Goal: Information Seeking & Learning: Learn about a topic

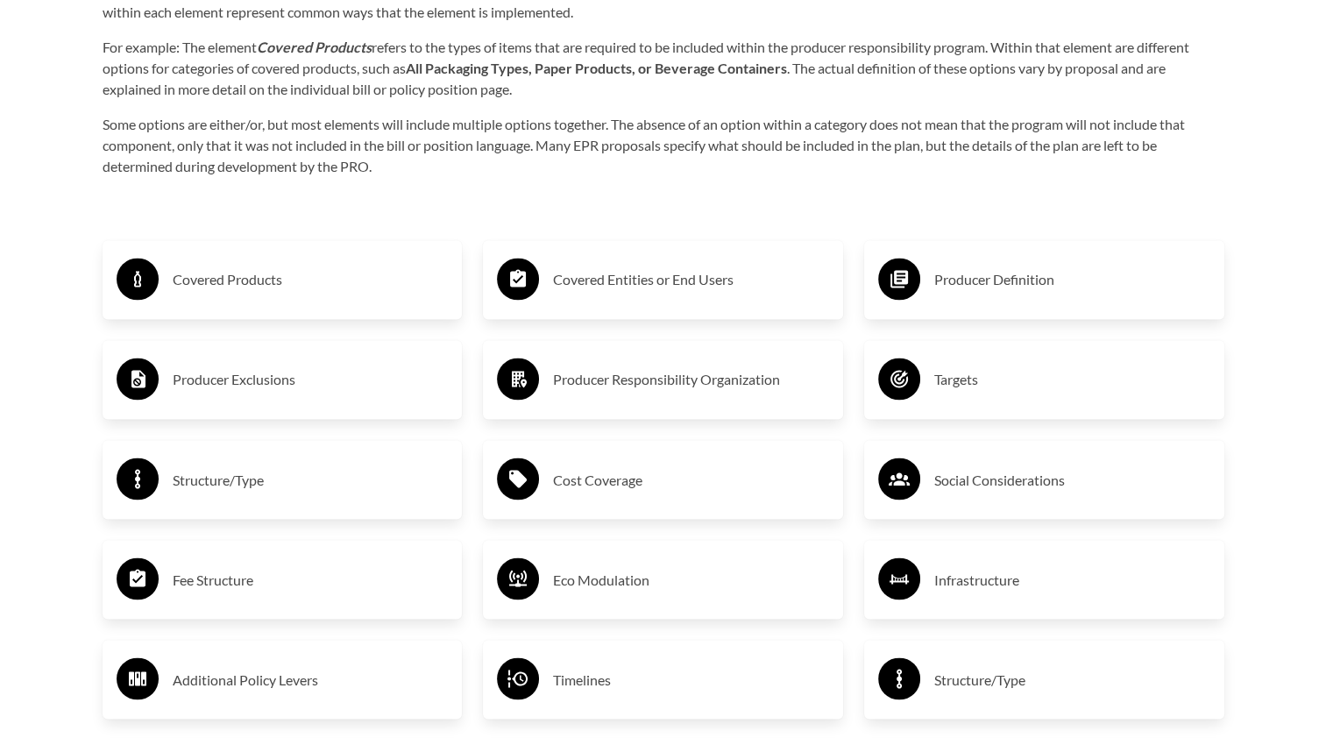
scroll to position [2787, 0]
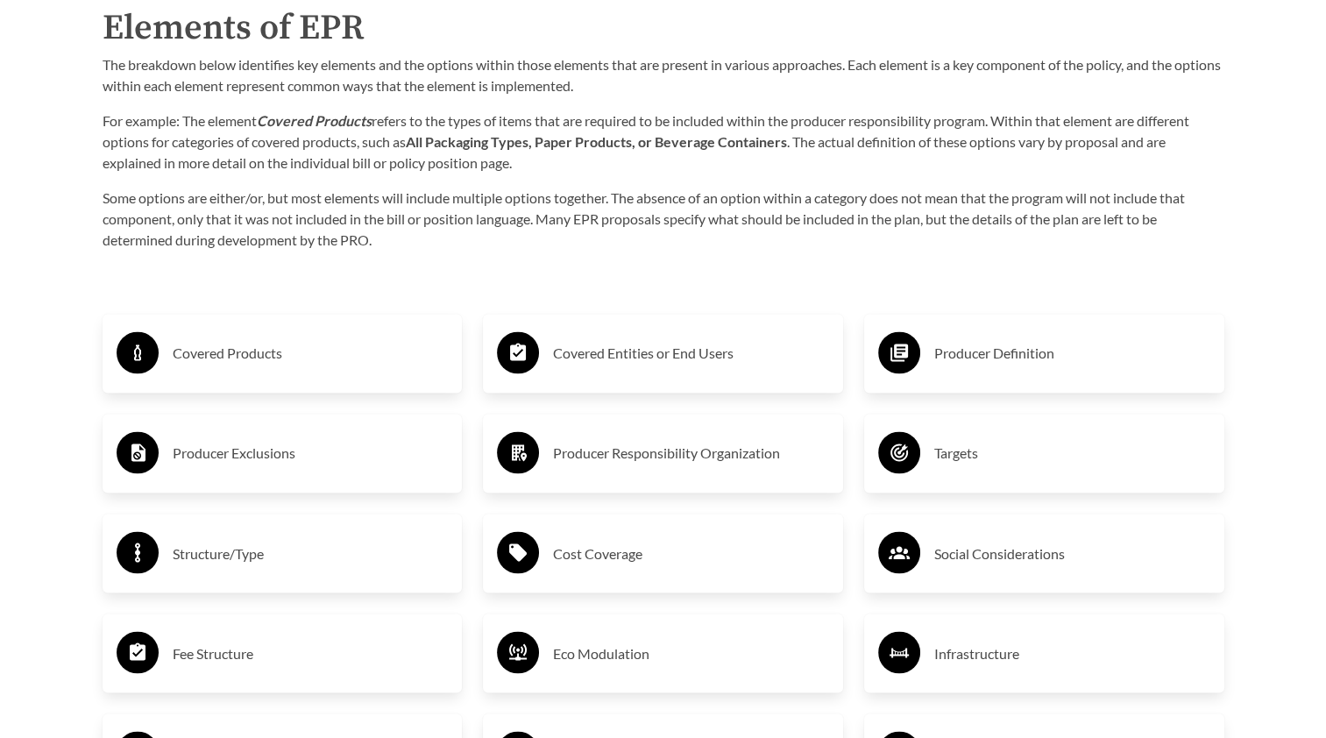
click at [298, 374] on div "Covered Products" at bounding box center [283, 353] width 332 height 51
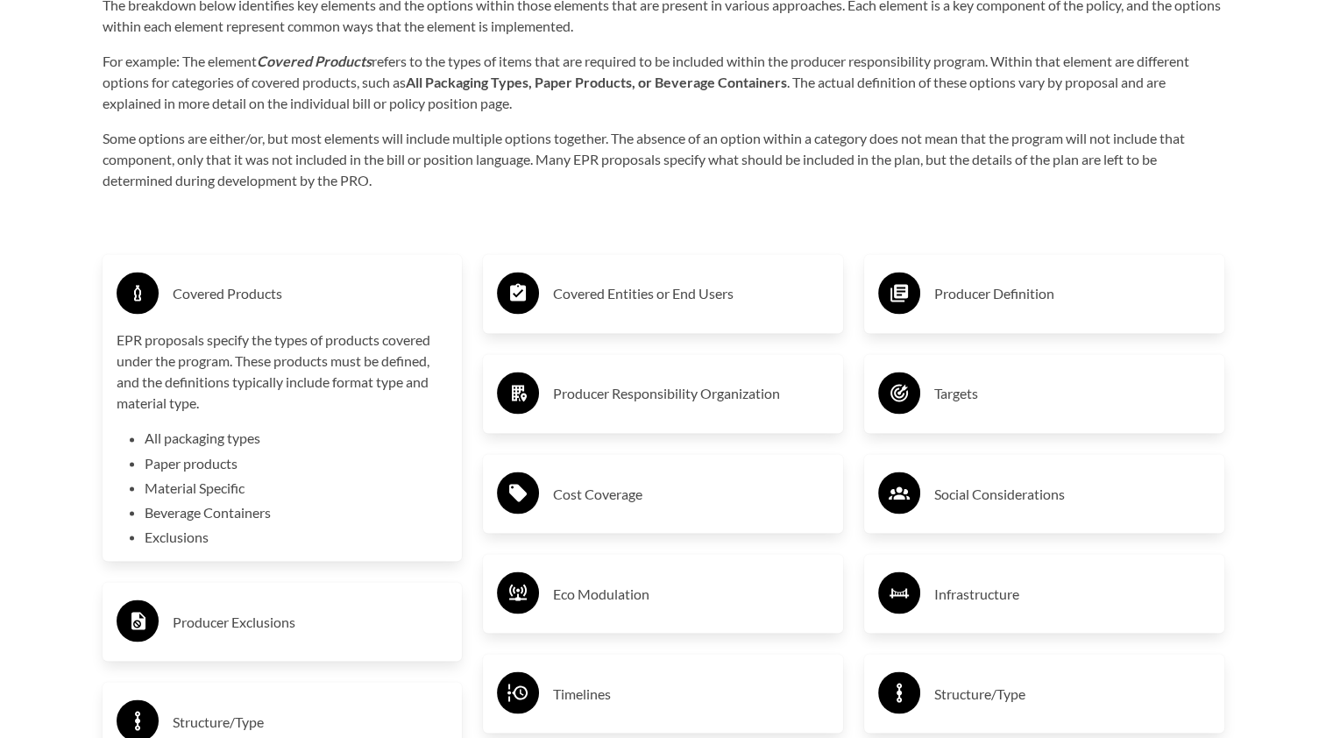
scroll to position [2875, 0]
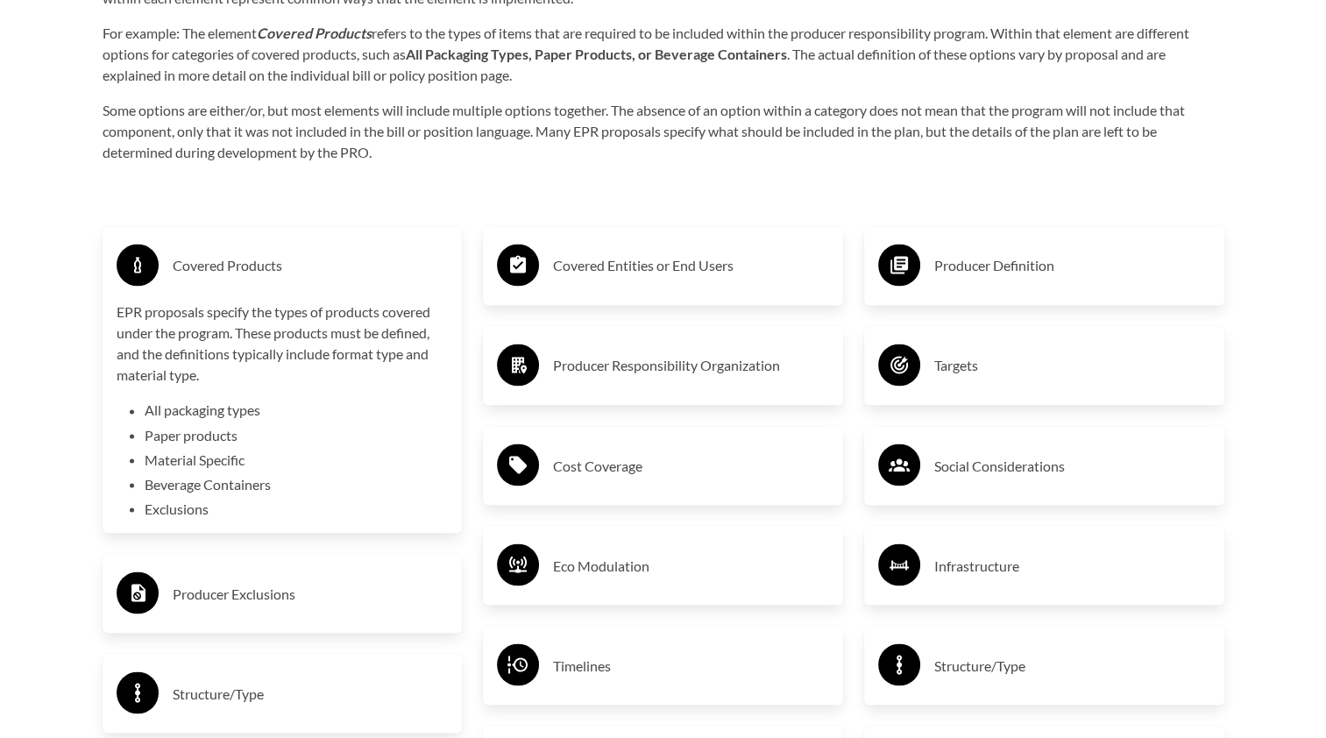
click at [179, 412] on li "All packaging types" at bounding box center [297, 410] width 304 height 21
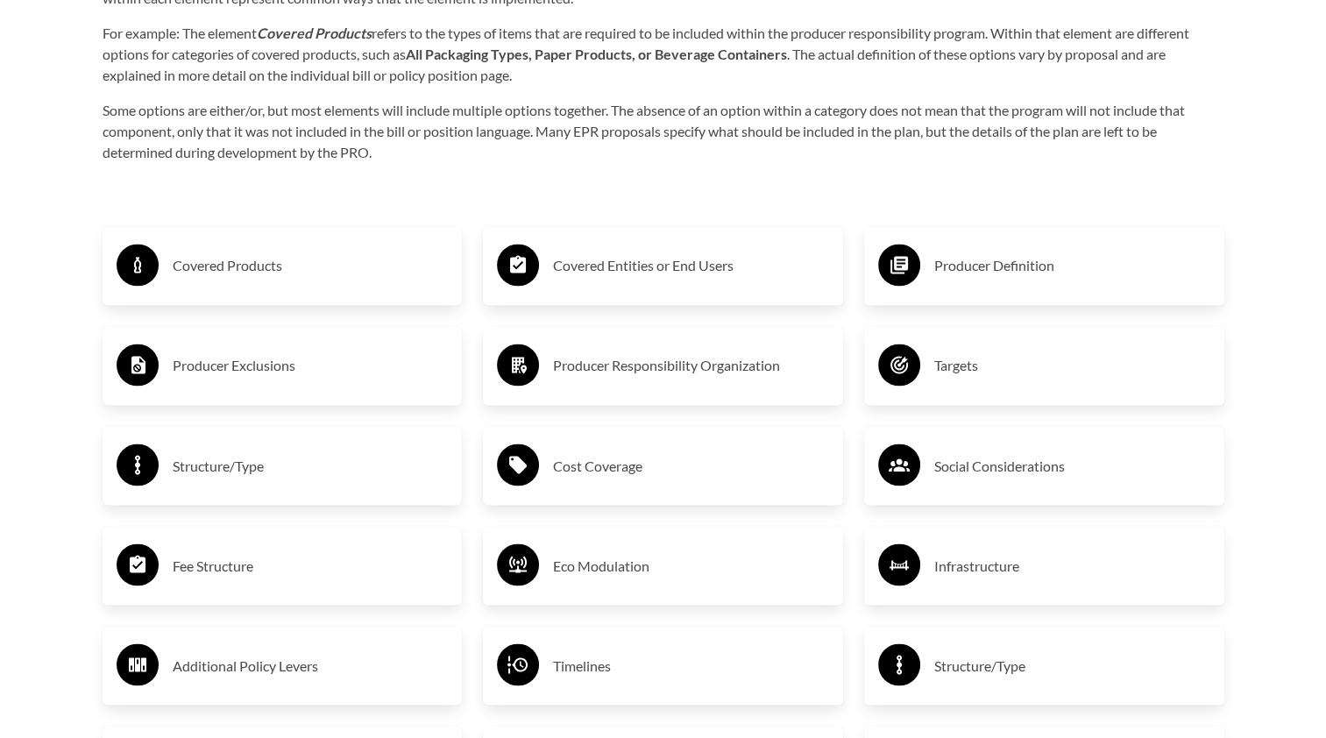
click at [295, 398] on div "Producer Exclusions" at bounding box center [283, 365] width 360 height 79
click at [293, 386] on div "Producer Exclusions" at bounding box center [283, 365] width 332 height 51
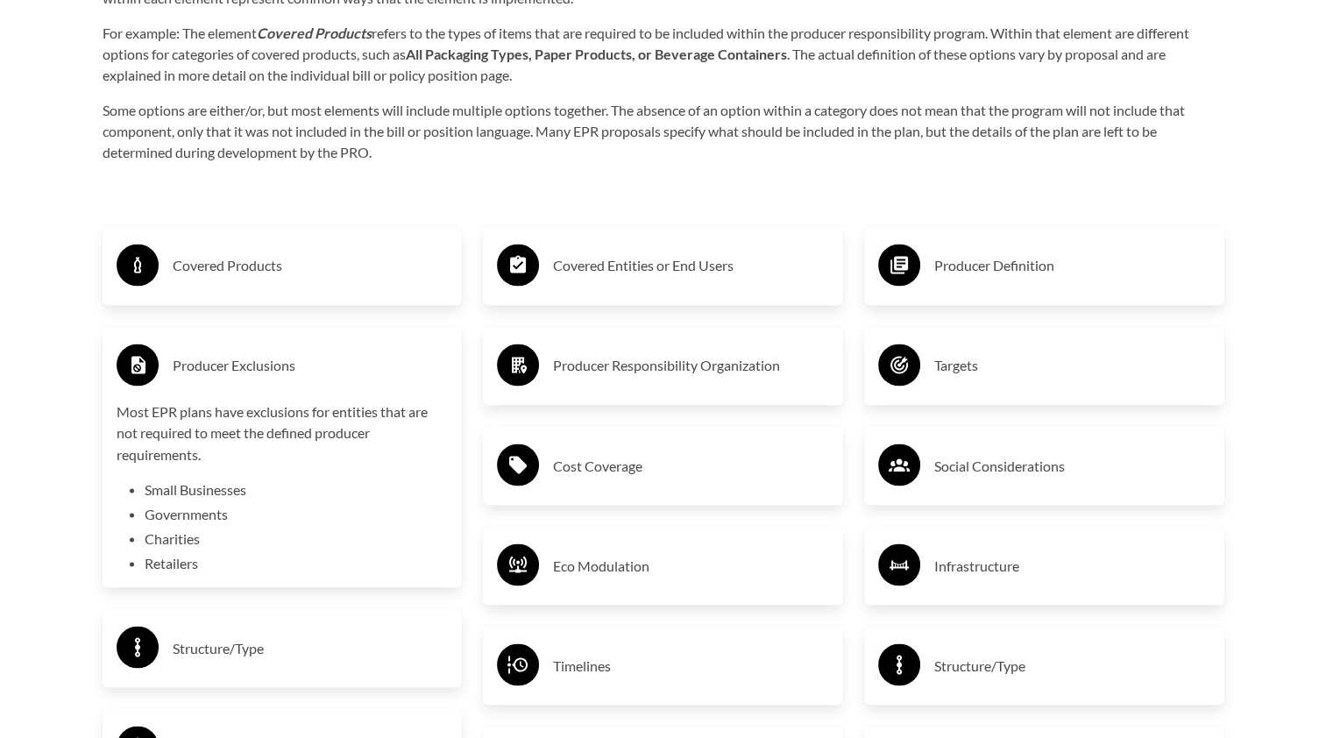
click at [649, 254] on h3 "Covered Entities or End Users" at bounding box center [691, 266] width 276 height 28
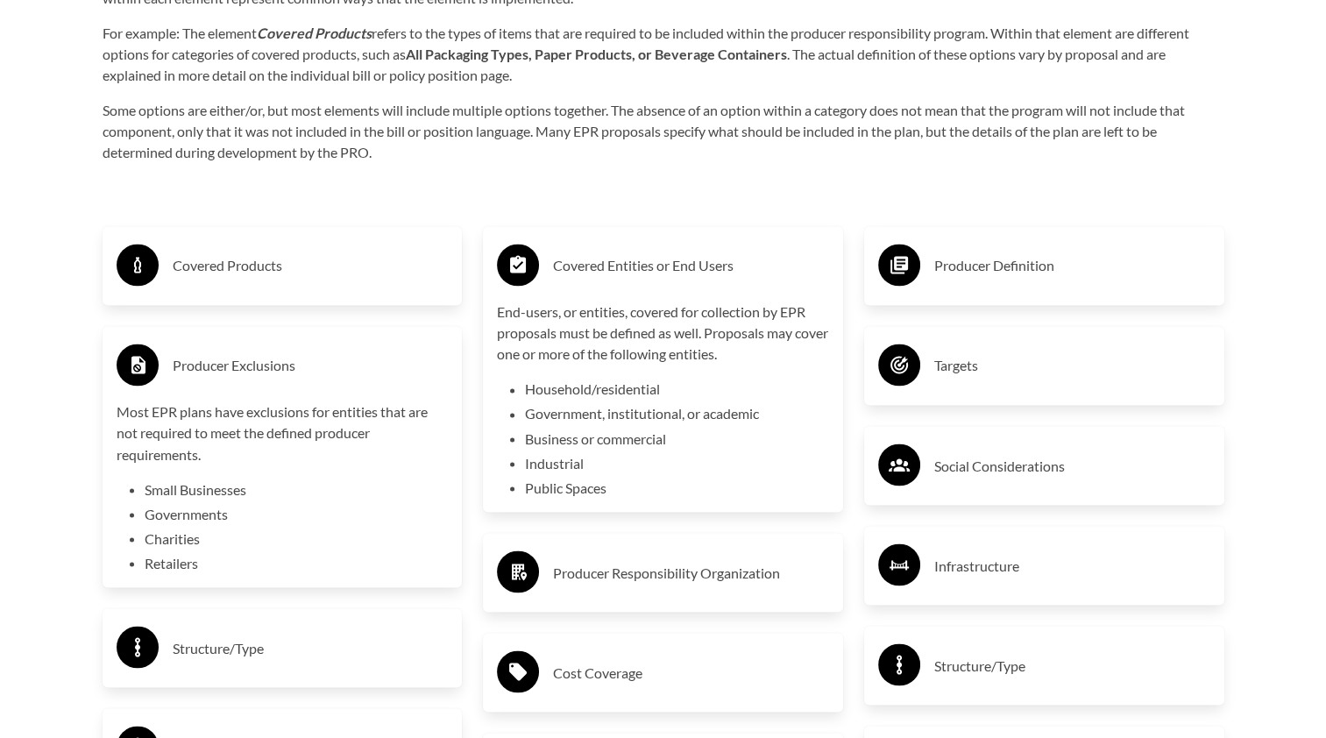
click at [1055, 208] on div "Producer Definition Targets Social Considerations Infrastructure Structure/Type…" at bounding box center [1044, 669] width 381 height 948
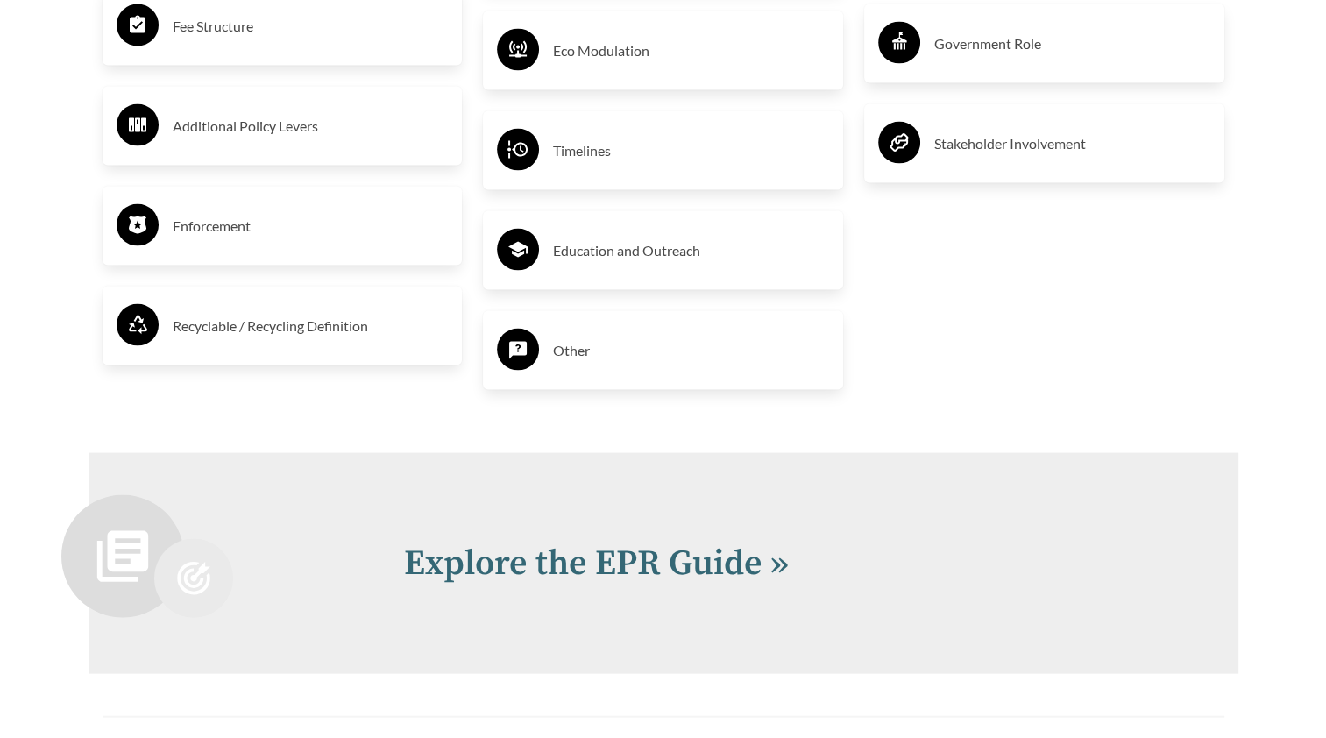
scroll to position [3664, 0]
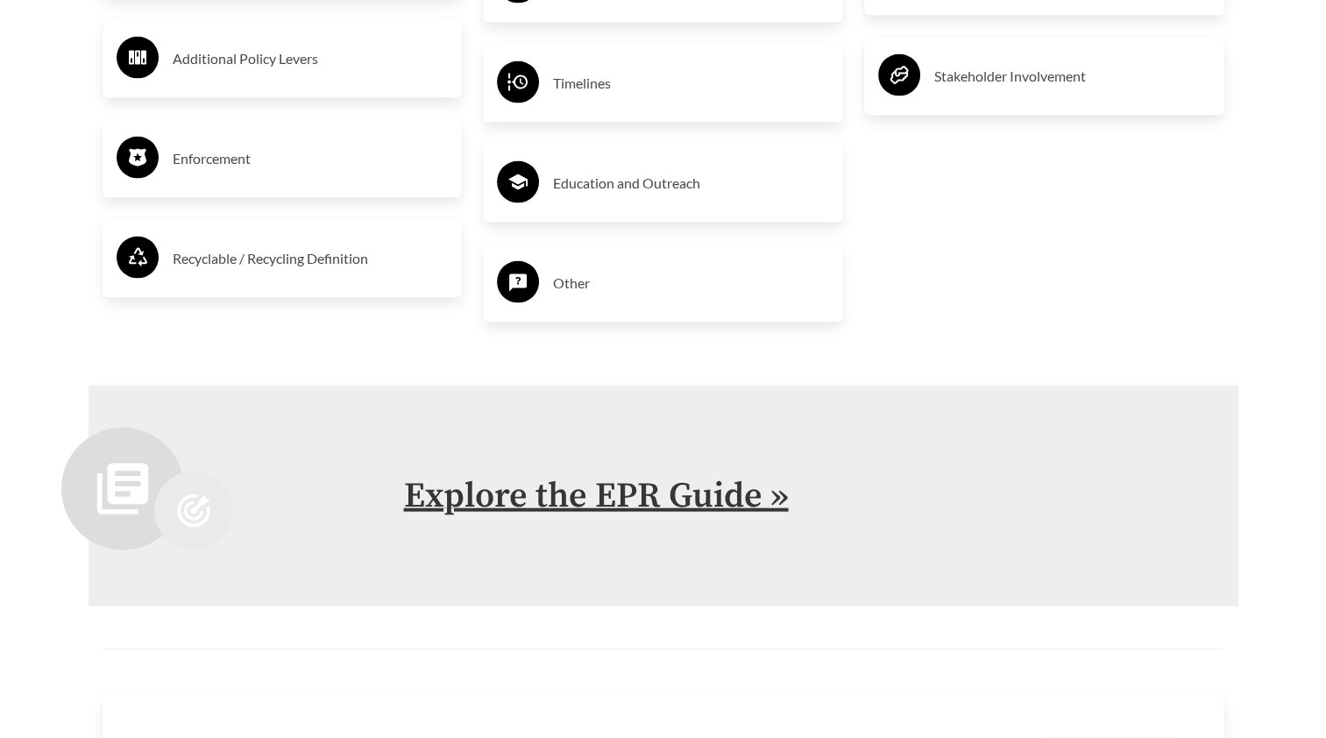
click at [566, 500] on link "Explore the EPR Guide »" at bounding box center [596, 496] width 385 height 44
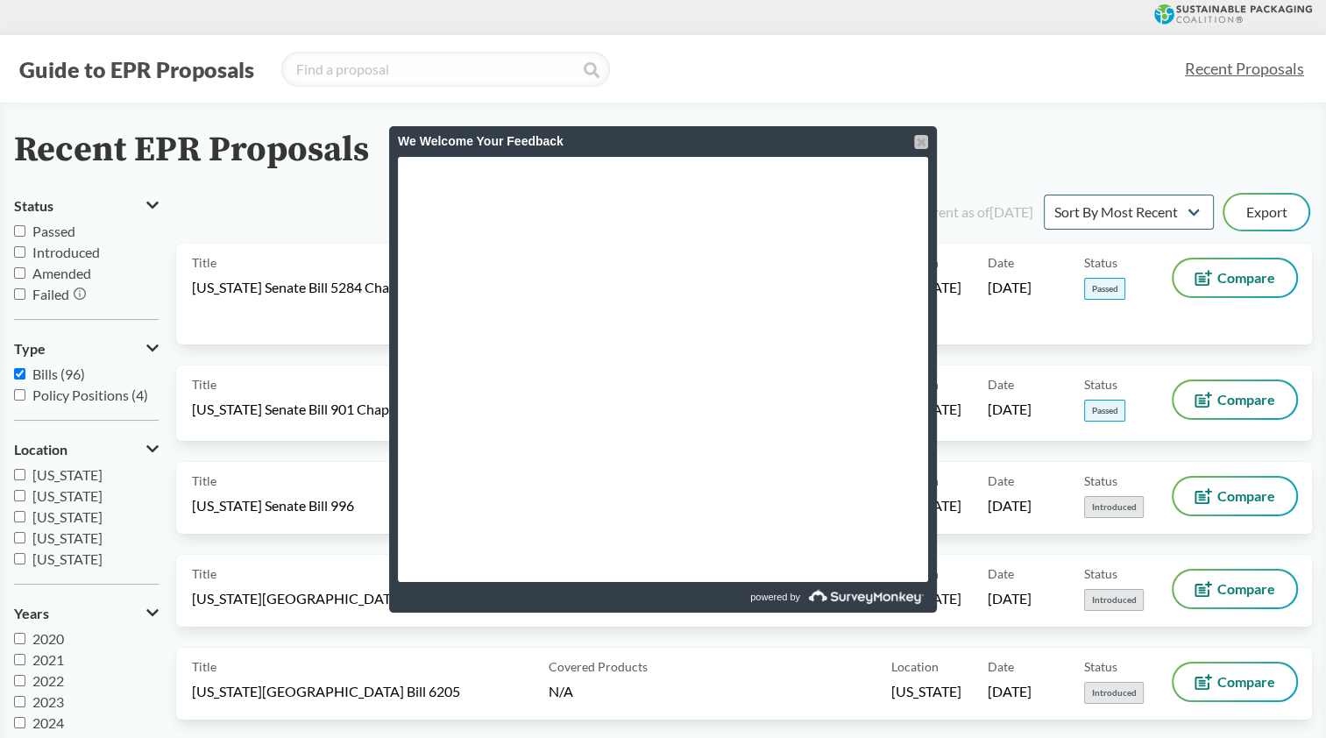
click at [919, 142] on div at bounding box center [921, 142] width 14 height 14
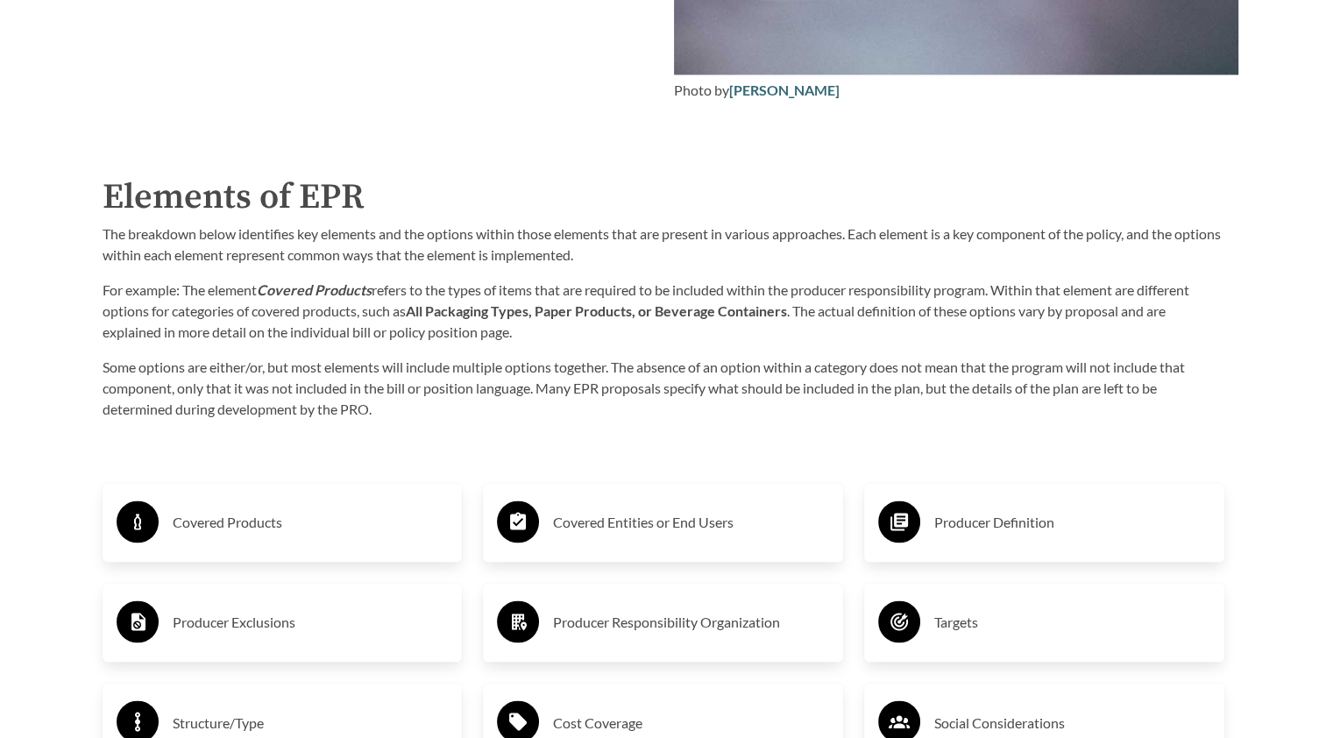
scroll to position [2525, 0]
